Goal: Transaction & Acquisition: Download file/media

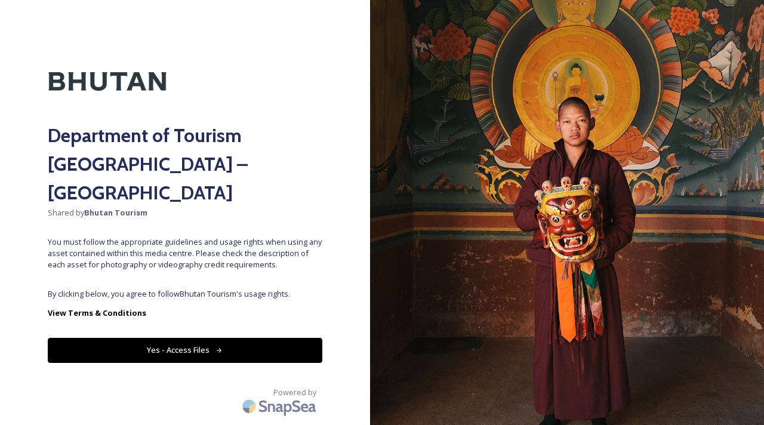
click at [239, 338] on button "Yes - Access Files" at bounding box center [185, 350] width 274 height 24
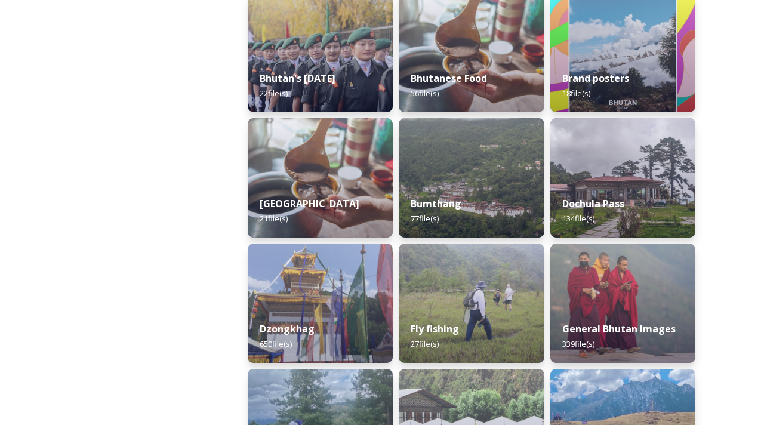
scroll to position [410, 0]
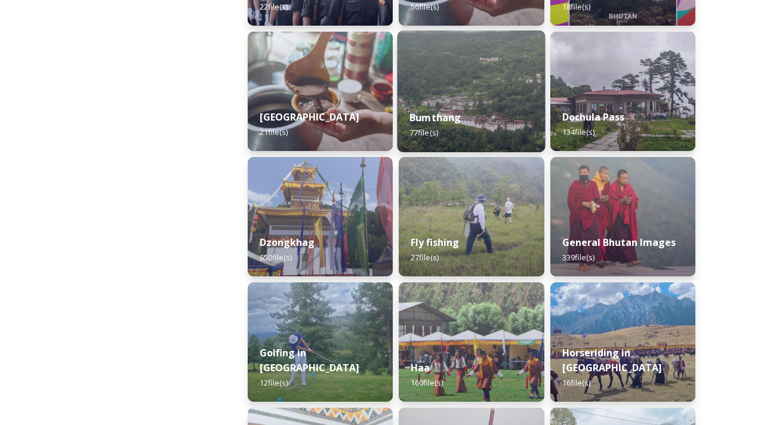
click at [443, 113] on strong "Bumthang" at bounding box center [435, 117] width 52 height 13
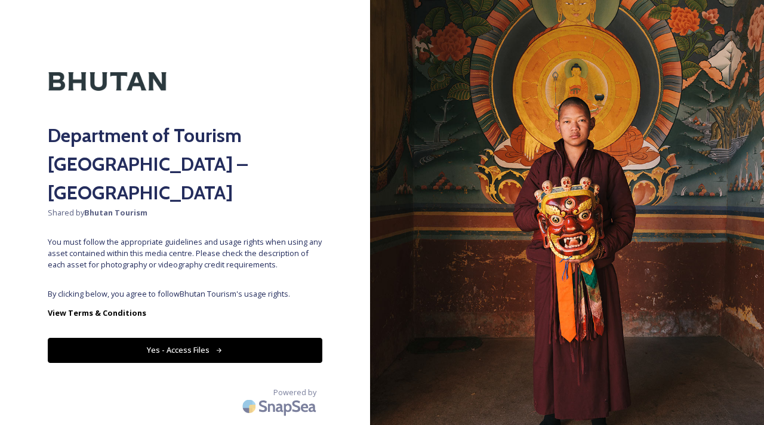
click at [197, 338] on button "Yes - Access Files" at bounding box center [185, 350] width 274 height 24
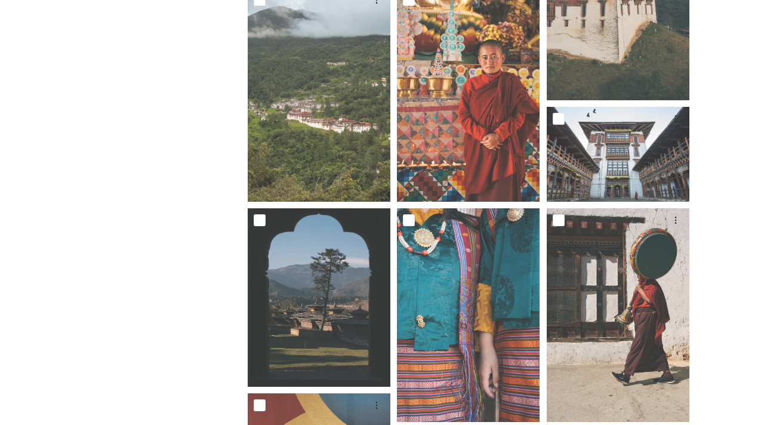
scroll to position [882, 0]
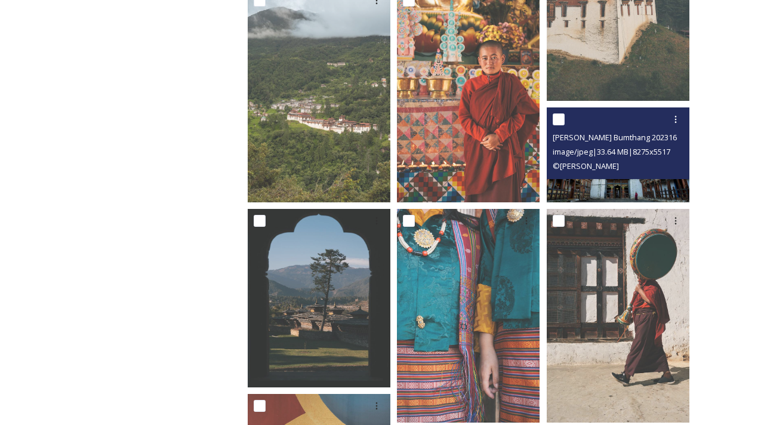
click at [643, 190] on img at bounding box center [618, 154] width 143 height 95
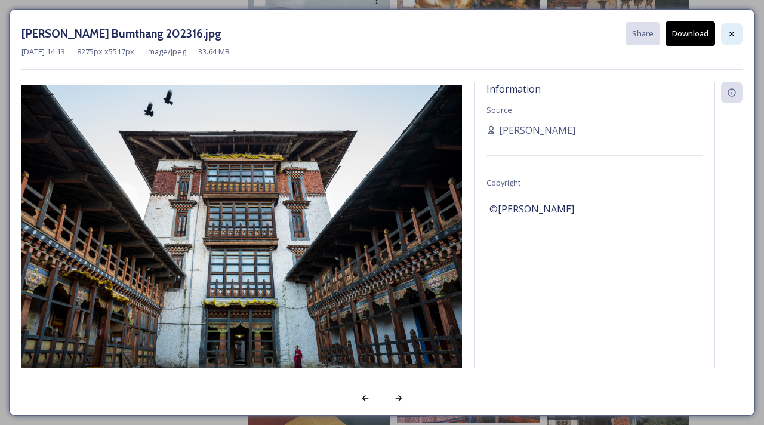
click at [733, 30] on icon at bounding box center [732, 34] width 10 height 10
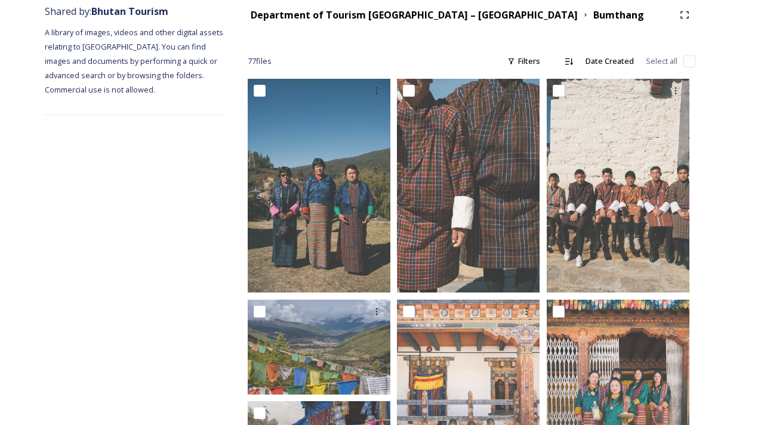
scroll to position [0, 0]
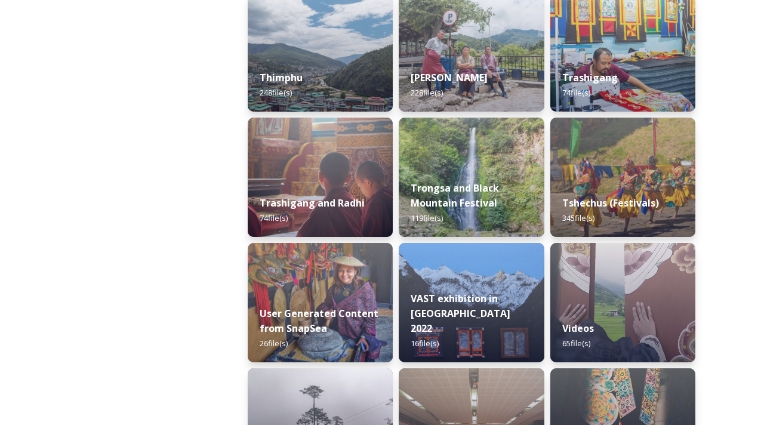
scroll to position [1453, 0]
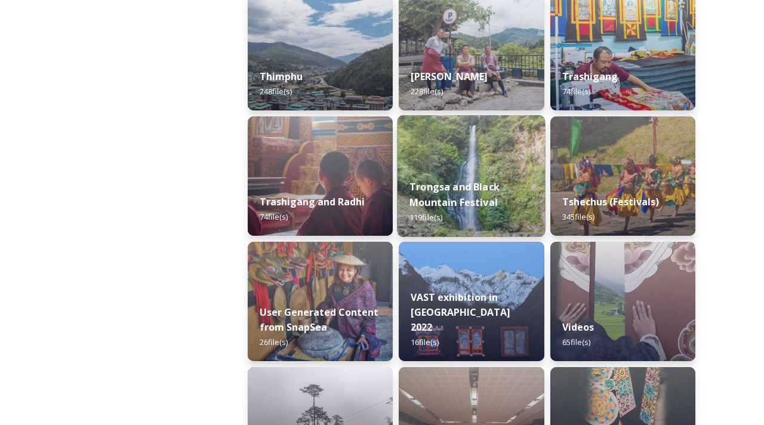
click at [477, 168] on img at bounding box center [471, 176] width 148 height 122
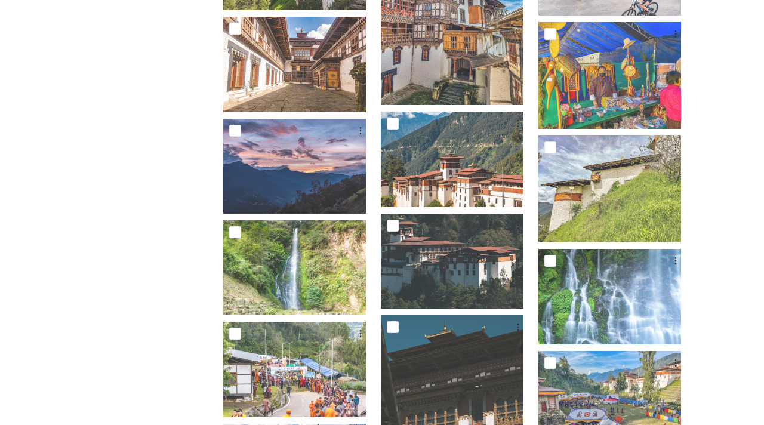
scroll to position [382, 0]
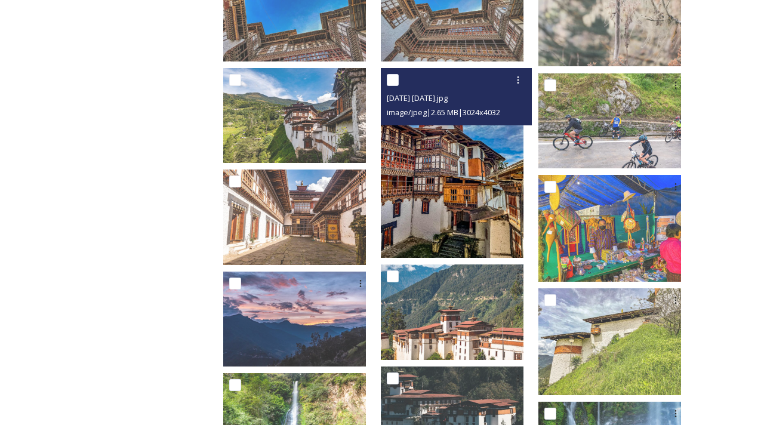
click at [454, 196] on img at bounding box center [452, 163] width 143 height 190
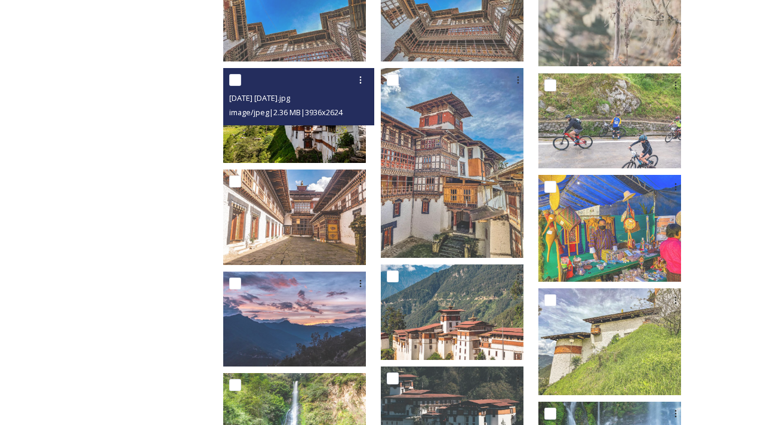
click at [359, 135] on img at bounding box center [294, 115] width 143 height 95
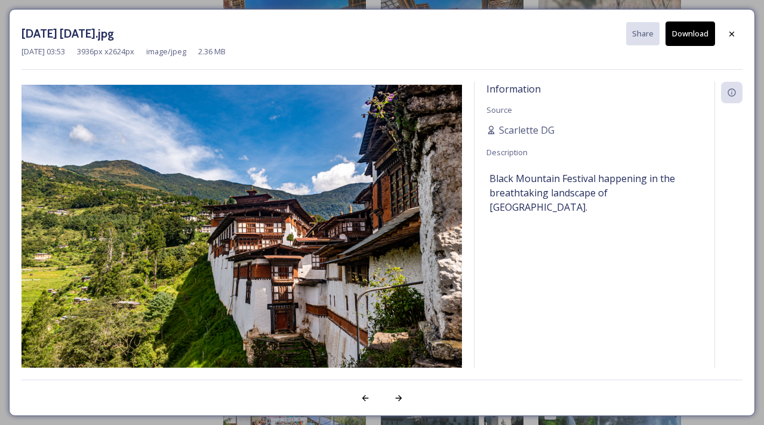
click at [689, 37] on button "Download" at bounding box center [690, 33] width 50 height 24
click at [731, 34] on icon at bounding box center [732, 34] width 10 height 10
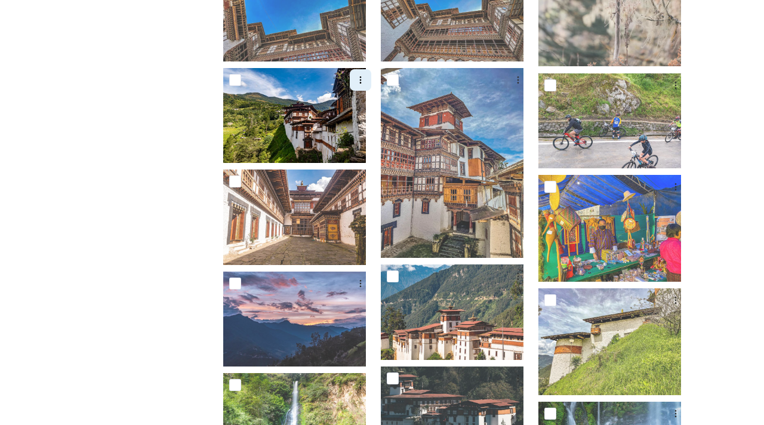
scroll to position [0, 0]
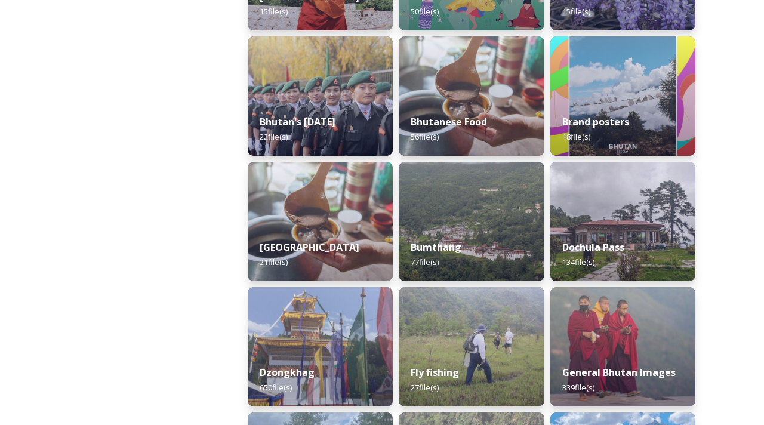
scroll to position [265, 0]
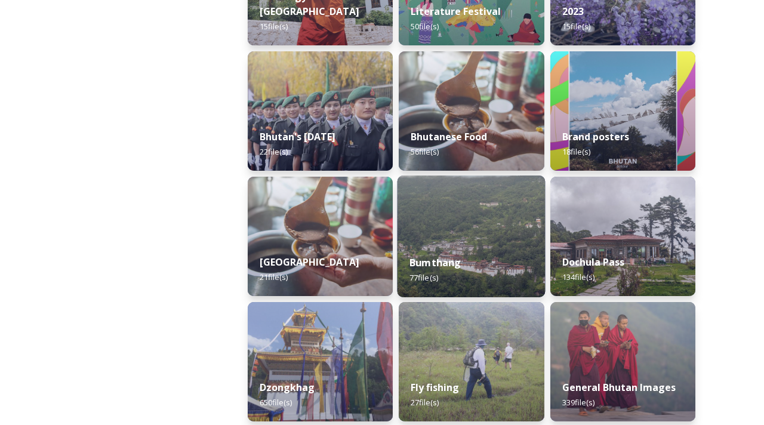
click at [474, 235] on img at bounding box center [471, 236] width 148 height 122
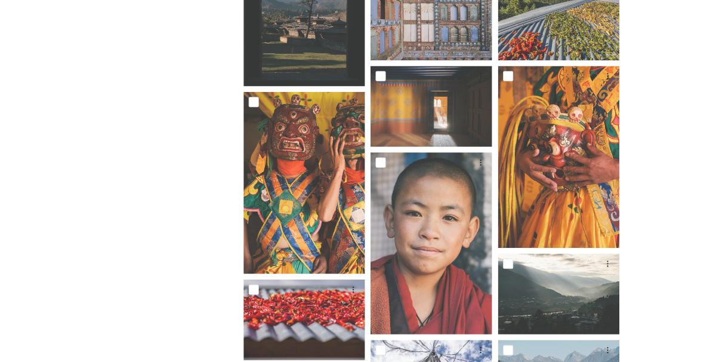
scroll to position [1778, 0]
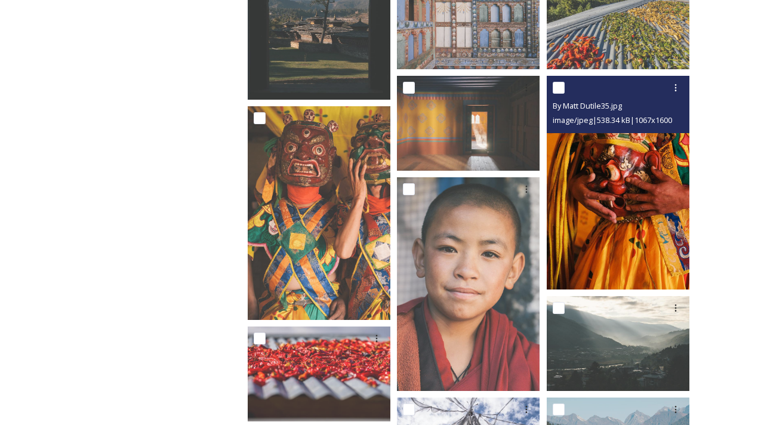
click at [563, 189] on img at bounding box center [618, 183] width 143 height 214
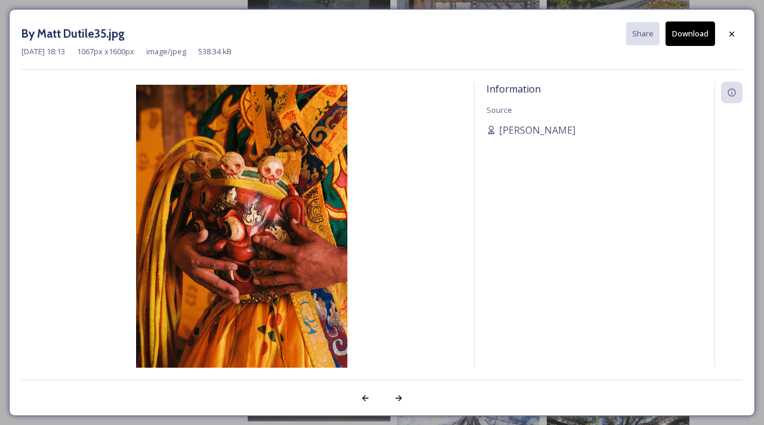
click at [690, 39] on button "Download" at bounding box center [690, 33] width 50 height 24
